Goal: Task Accomplishment & Management: Manage account settings

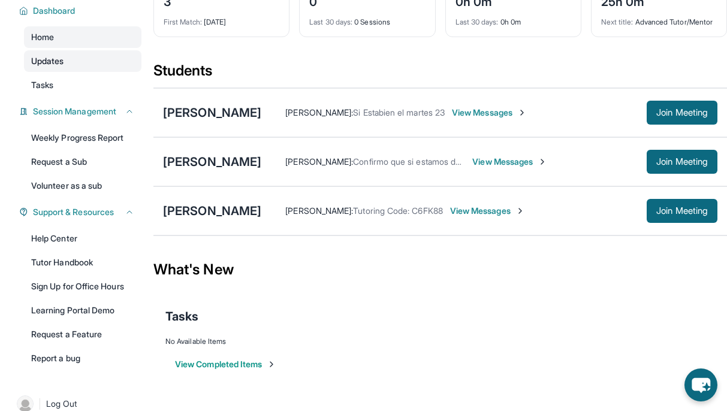
scroll to position [91, 0]
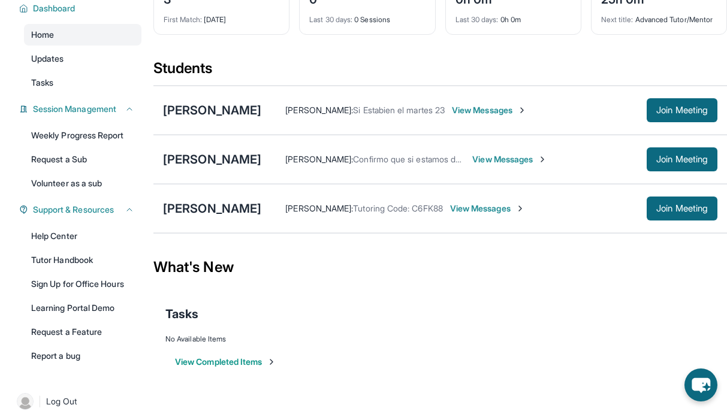
click at [188, 368] on button "View Completed Items" at bounding box center [225, 362] width 101 height 12
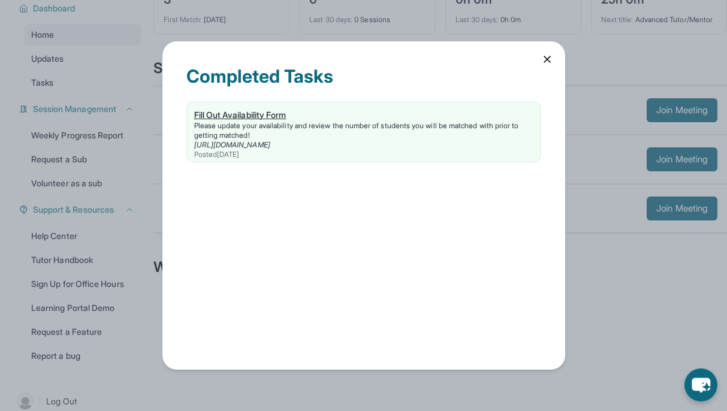
click at [288, 125] on div "Please update your availability and review the number of students you will be m…" at bounding box center [363, 130] width 339 height 19
click at [543, 58] on icon at bounding box center [547, 59] width 12 height 12
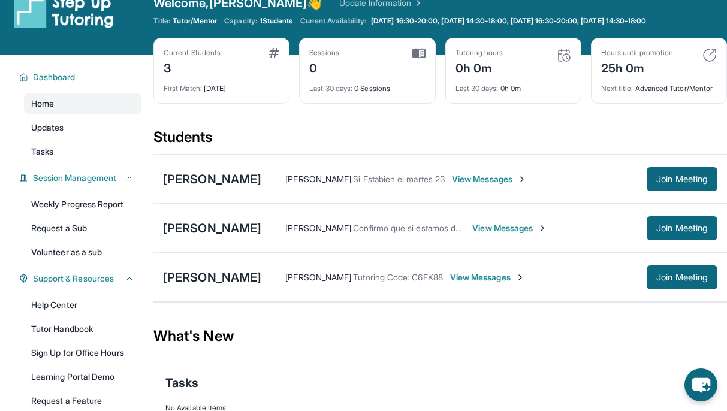
scroll to position [0, 0]
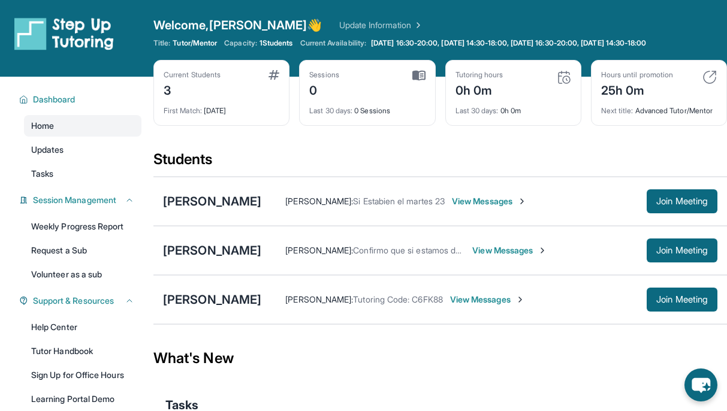
click at [473, 257] on span "View Messages" at bounding box center [510, 251] width 75 height 12
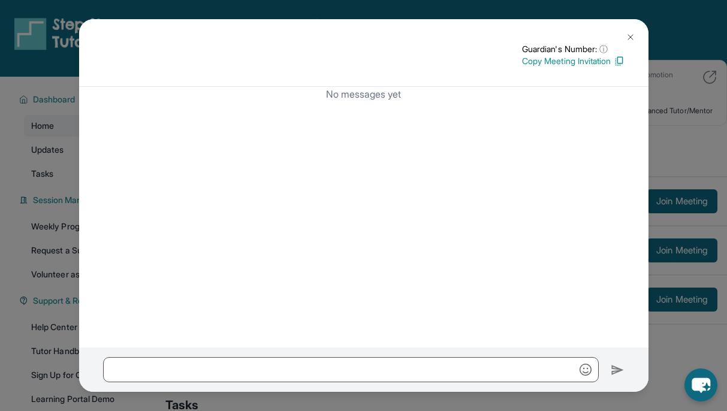
click at [618, 36] on div "Guardian's Number: ⓘ This isn't the guardian's real number — it's a private for…" at bounding box center [364, 53] width 570 height 68
click at [626, 38] on img at bounding box center [631, 37] width 10 height 10
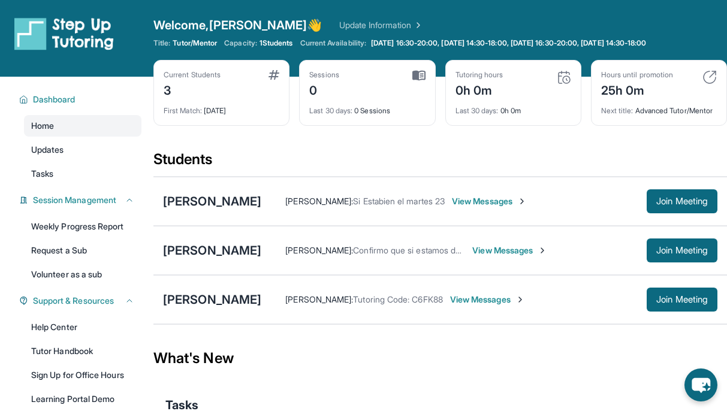
click at [500, 207] on span "View Messages" at bounding box center [489, 201] width 75 height 12
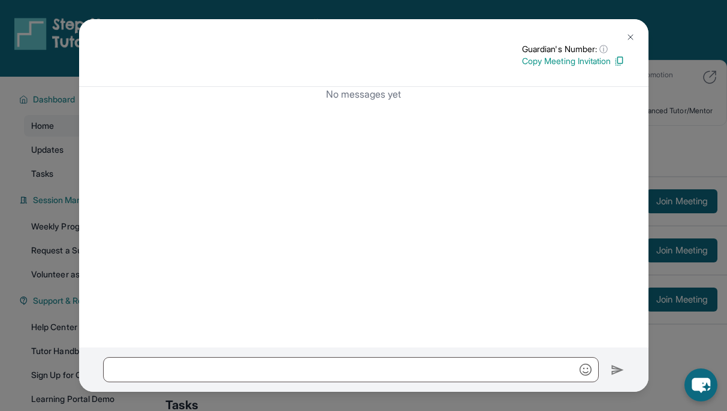
click at [630, 40] on img at bounding box center [631, 37] width 10 height 10
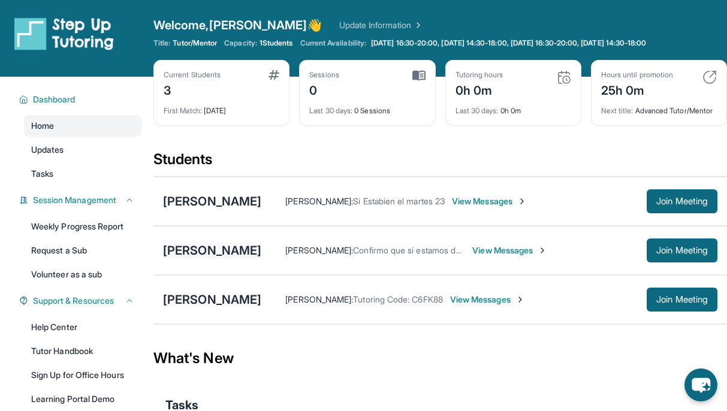
click at [215, 257] on div "[PERSON_NAME]" at bounding box center [212, 250] width 98 height 17
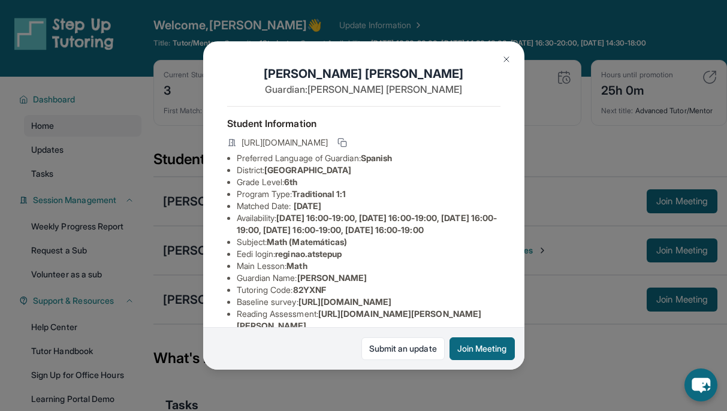
click at [510, 59] on img at bounding box center [507, 60] width 10 height 10
